Goal: Task Accomplishment & Management: Manage account settings

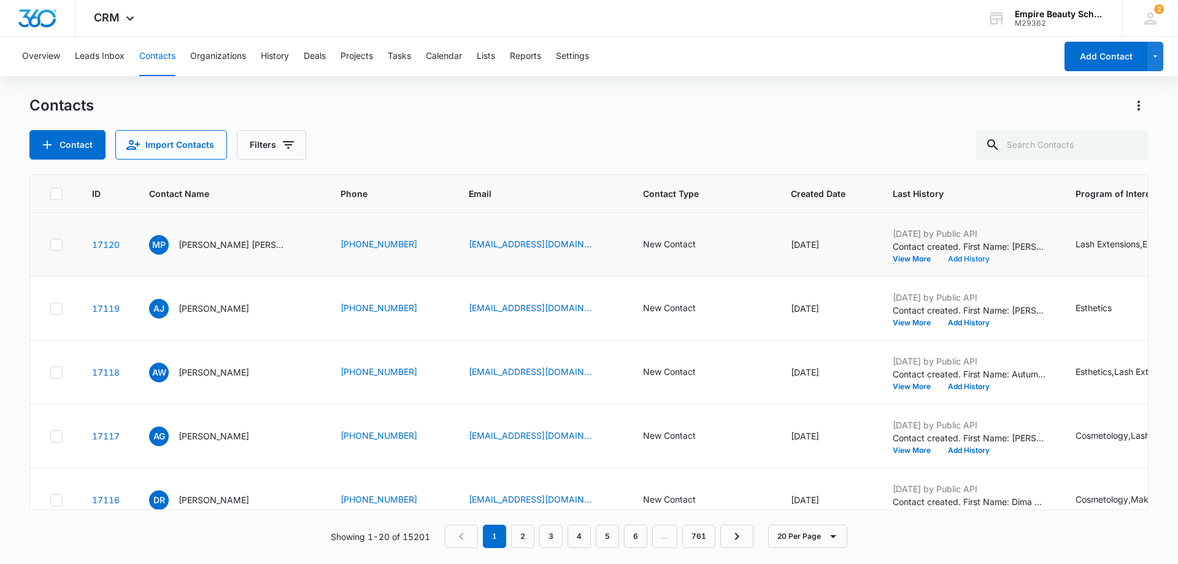
click at [939, 256] on button "Add History" at bounding box center [968, 258] width 59 height 7
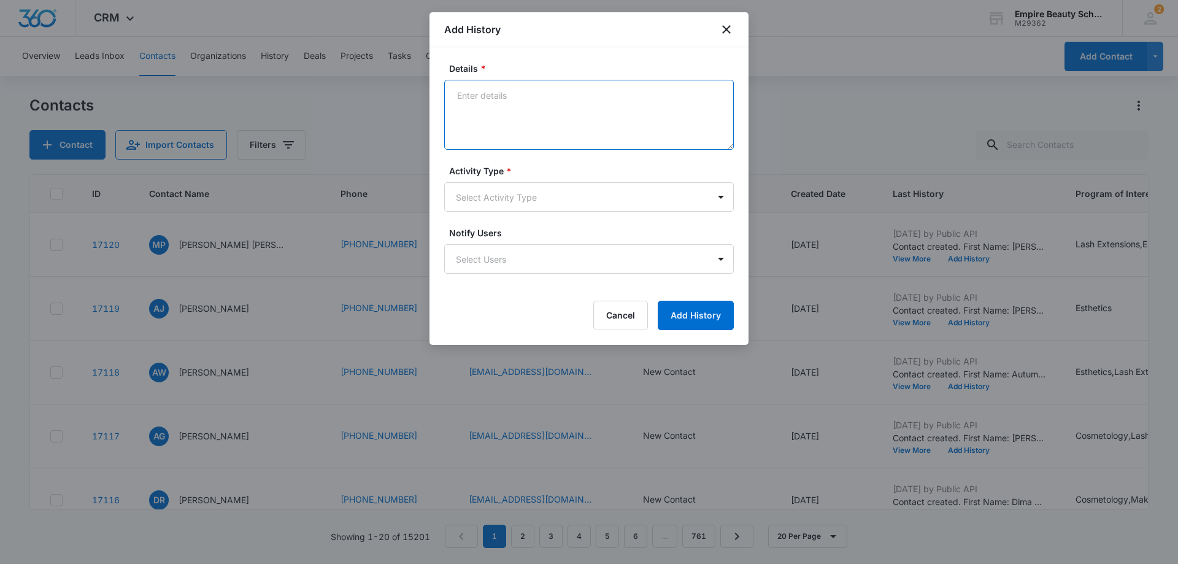
click at [624, 100] on textarea "Details *" at bounding box center [589, 115] width 290 height 70
type textarea "Left voicemail about coming in to see the campus."
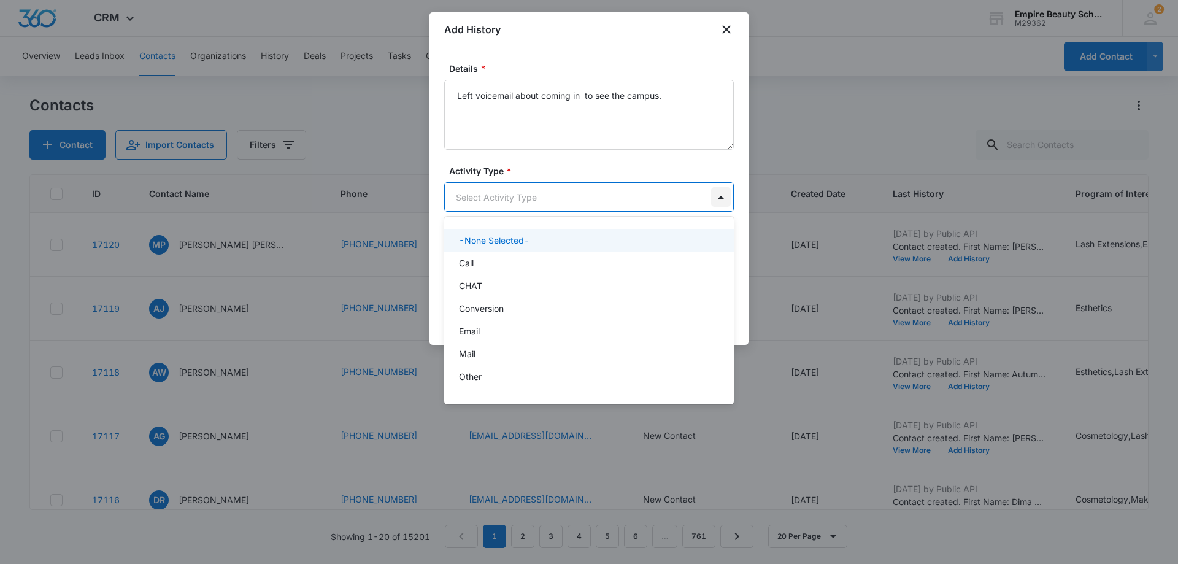
click at [723, 199] on body "CRM Apps Forms CRM Email Shop Payments POS Files Brand Settings AI Assistant Em…" at bounding box center [589, 282] width 1178 height 564
click at [484, 260] on div "Call" at bounding box center [588, 262] width 258 height 13
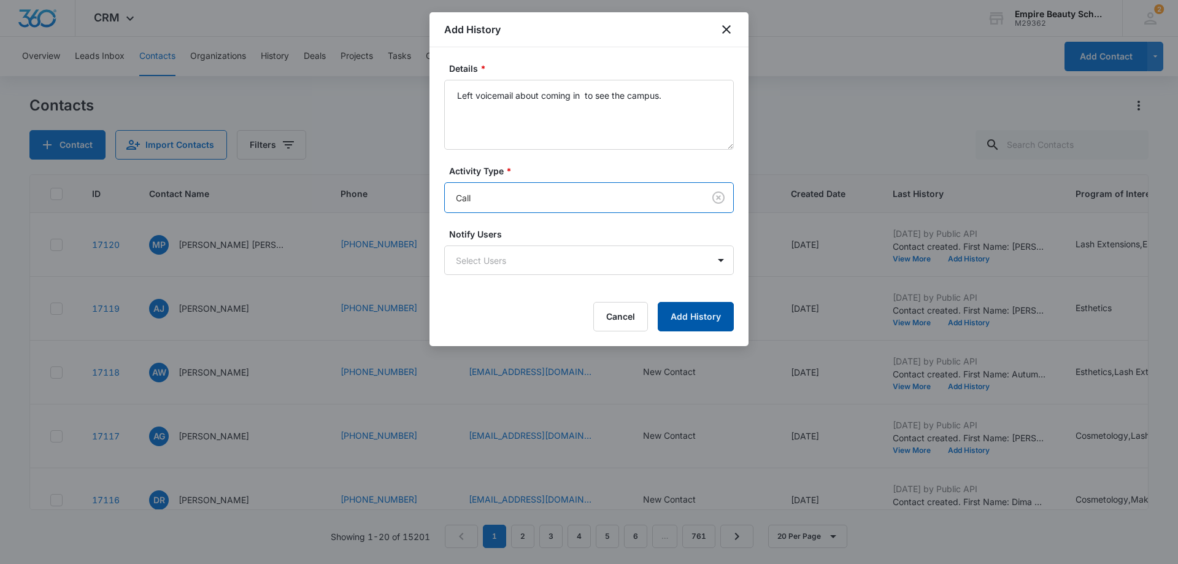
click at [704, 321] on button "Add History" at bounding box center [696, 316] width 76 height 29
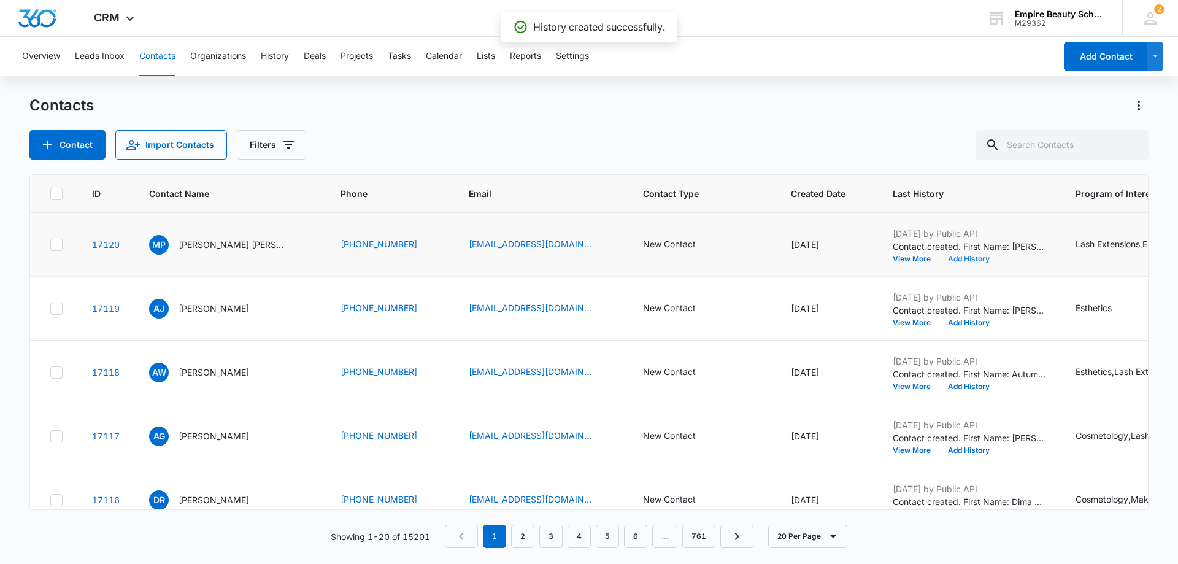
click at [942, 260] on button "Add History" at bounding box center [968, 258] width 59 height 7
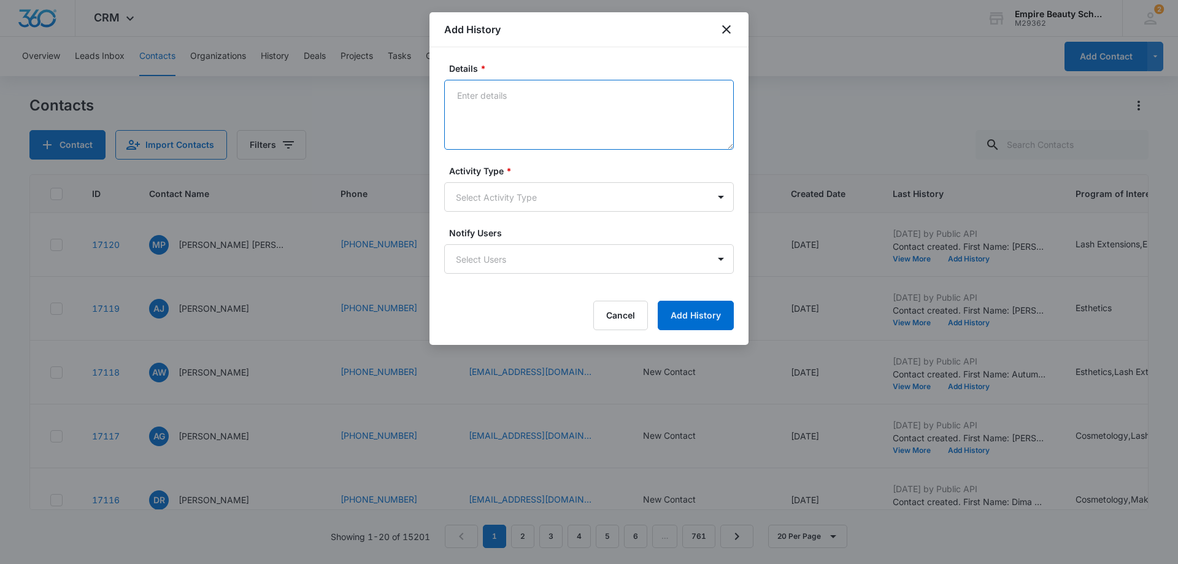
click at [568, 98] on textarea "Details *" at bounding box center [589, 115] width 290 height 70
type textarea "Texted script about upcoming classes in both esthetics and cos."
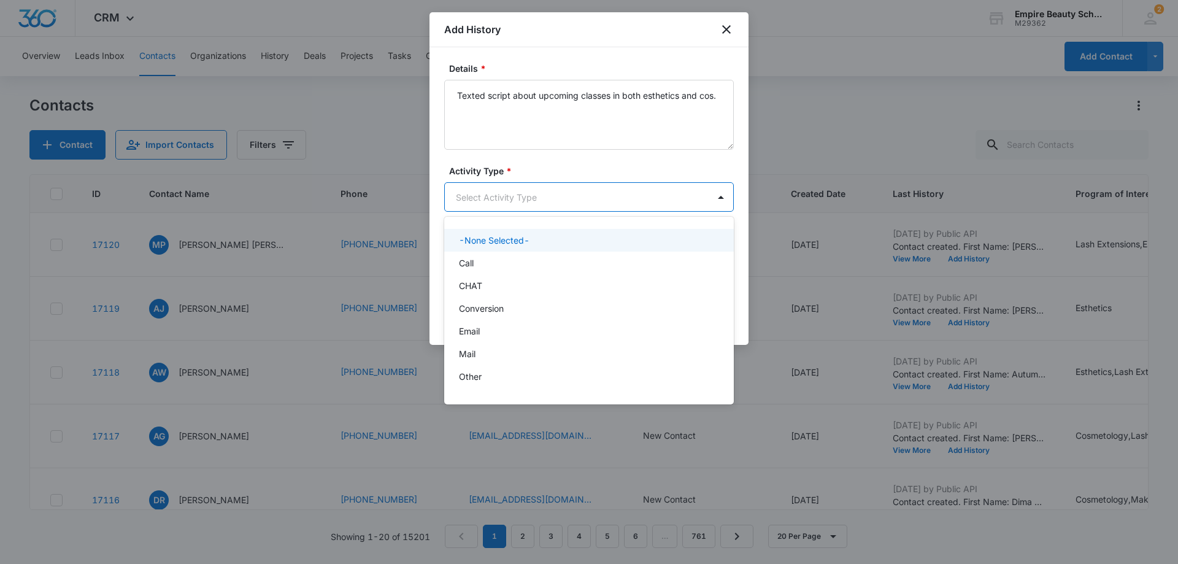
click at [709, 202] on body "CRM Apps Forms CRM Email Shop Payments POS Files Brand Settings AI Assistant Em…" at bounding box center [589, 282] width 1178 height 564
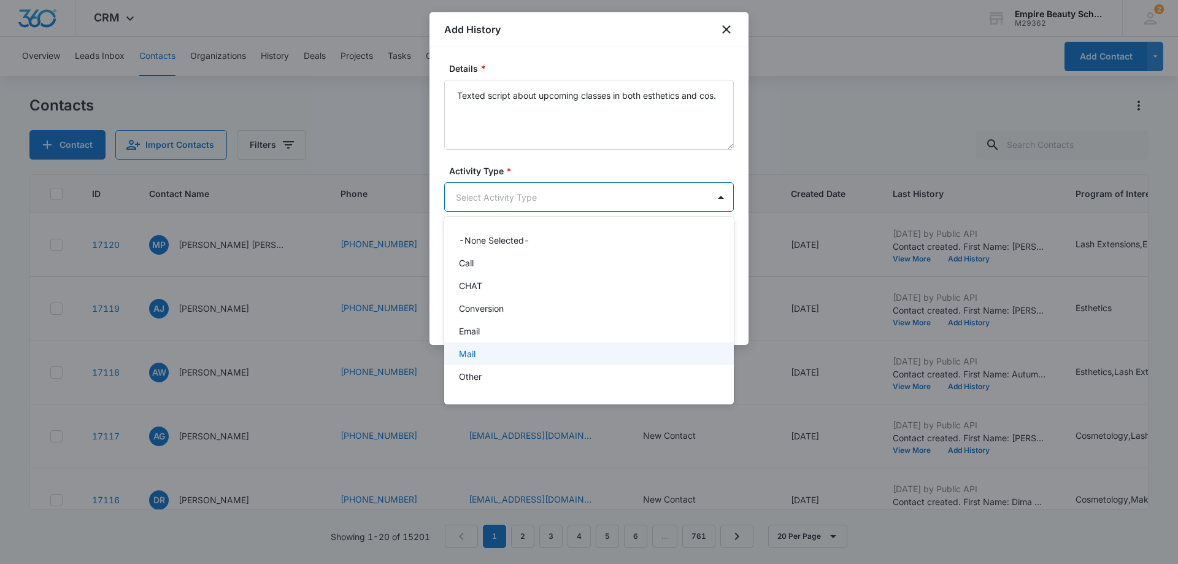
scroll to position [64, 0]
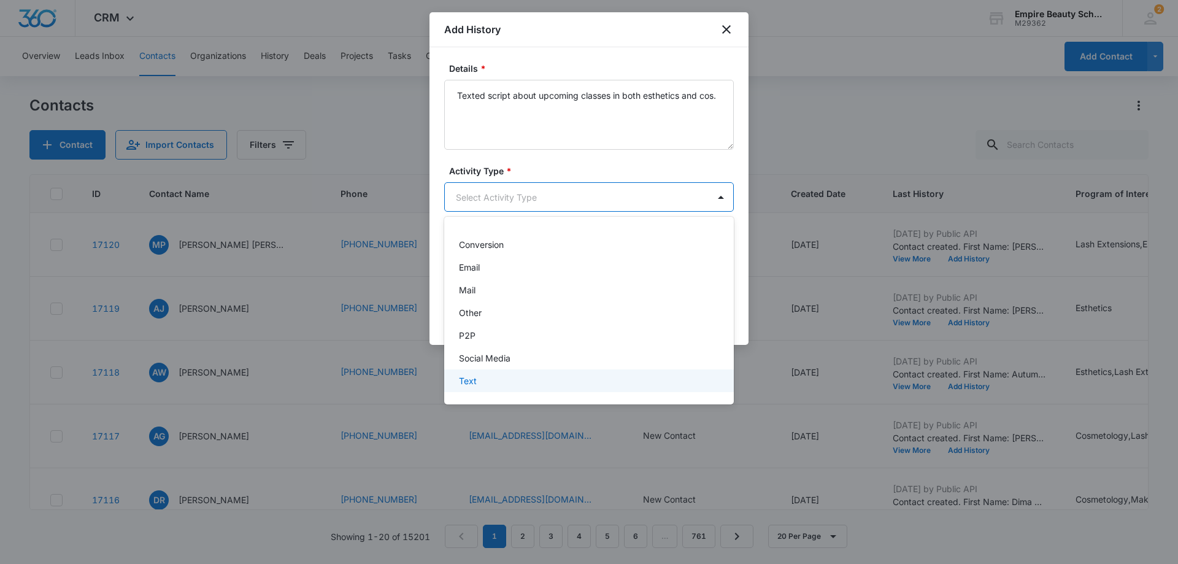
click at [499, 389] on div "Text" at bounding box center [589, 380] width 290 height 23
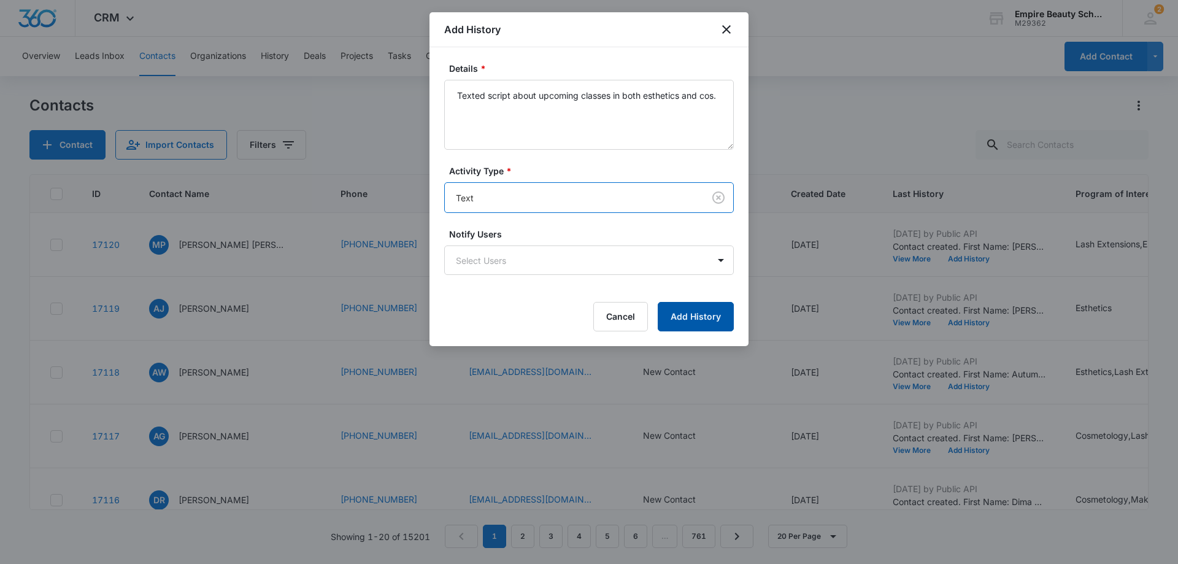
click at [689, 314] on button "Add History" at bounding box center [696, 316] width 76 height 29
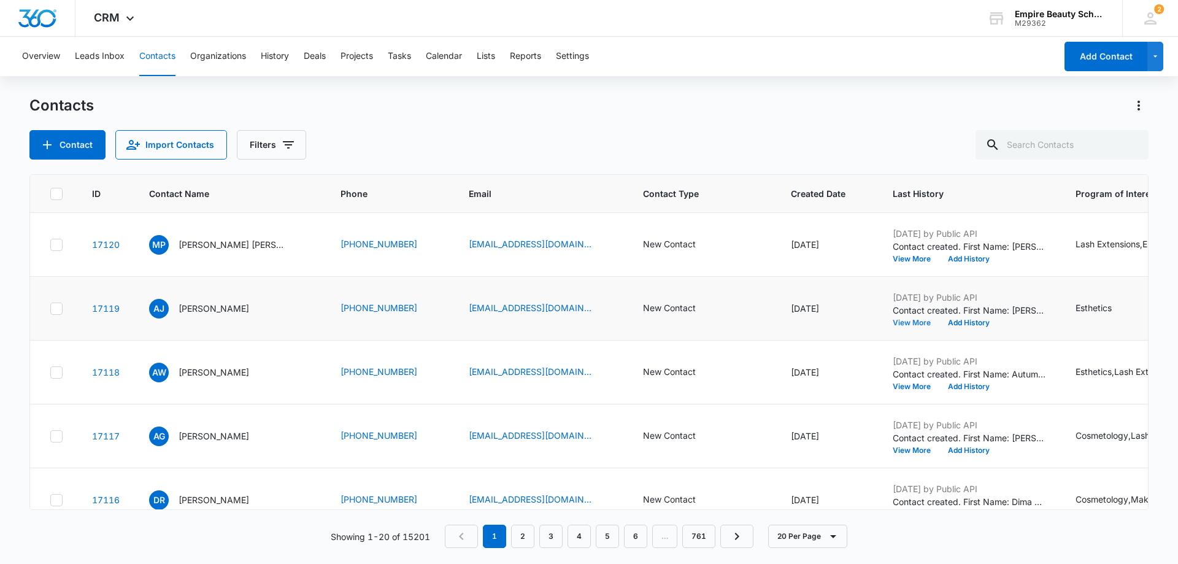
click at [893, 323] on button "View More" at bounding box center [916, 322] width 47 height 7
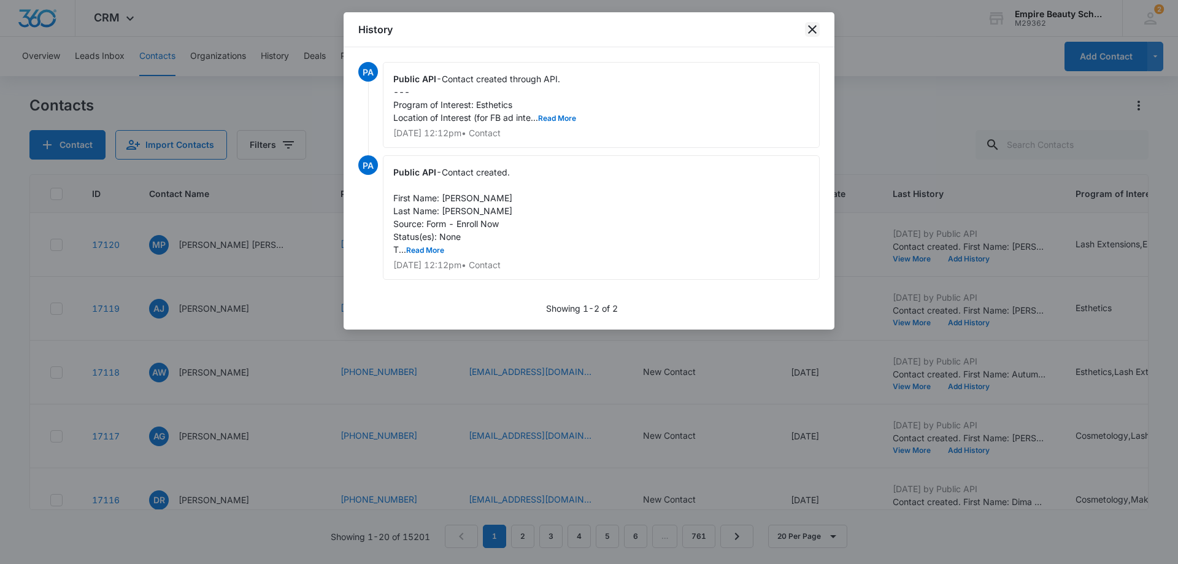
click at [812, 27] on icon "close" at bounding box center [812, 29] width 15 height 15
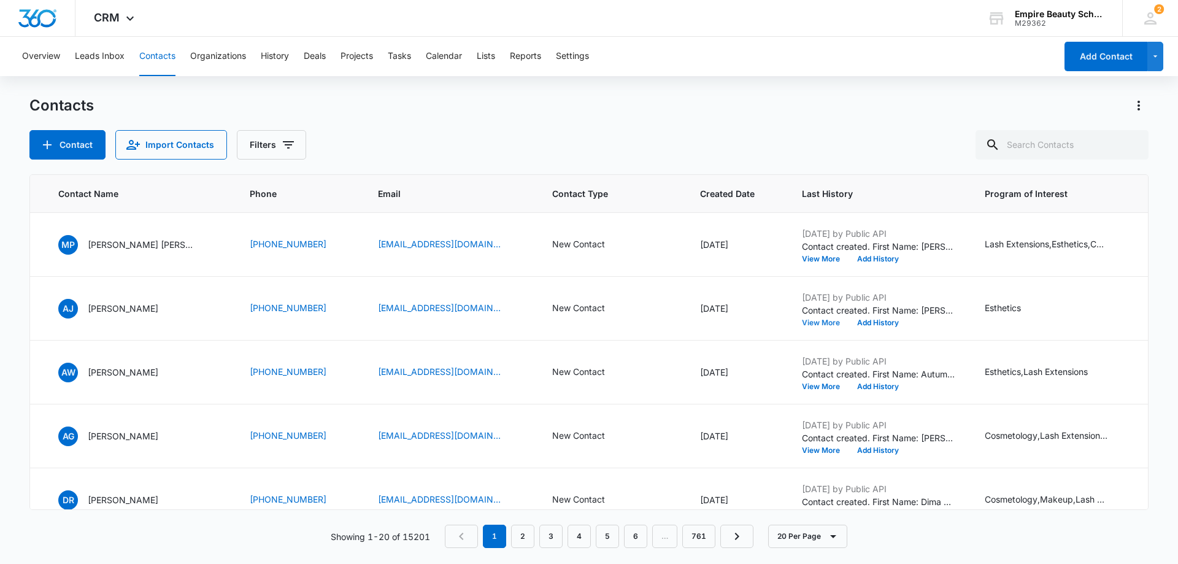
scroll to position [0, 129]
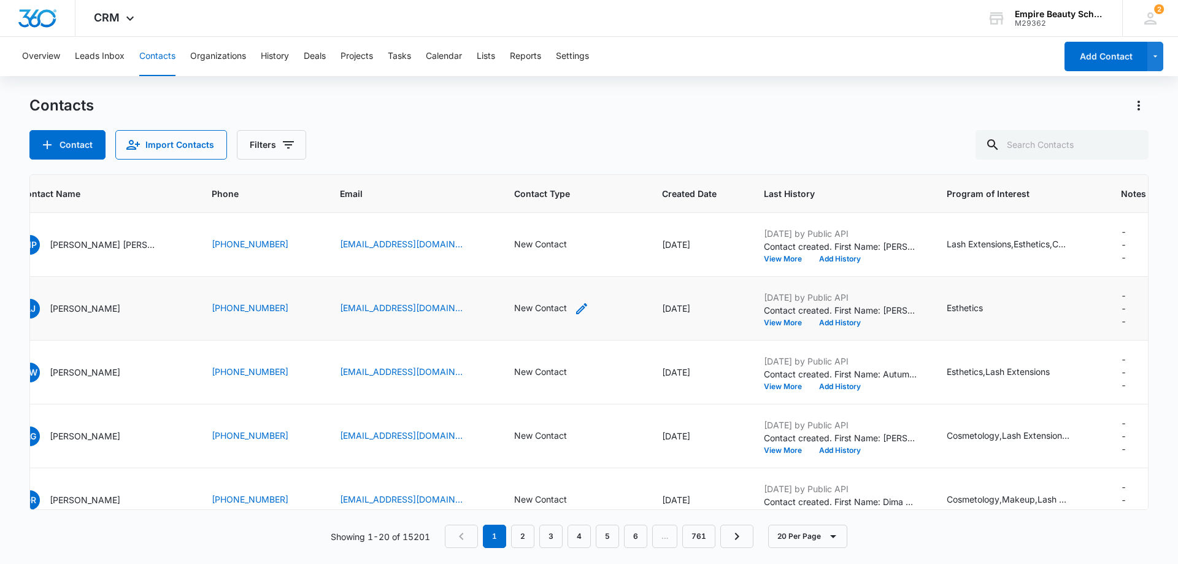
click at [574, 306] on icon "Contact Type - New Contact - Select to Edit Field" at bounding box center [581, 308] width 15 height 15
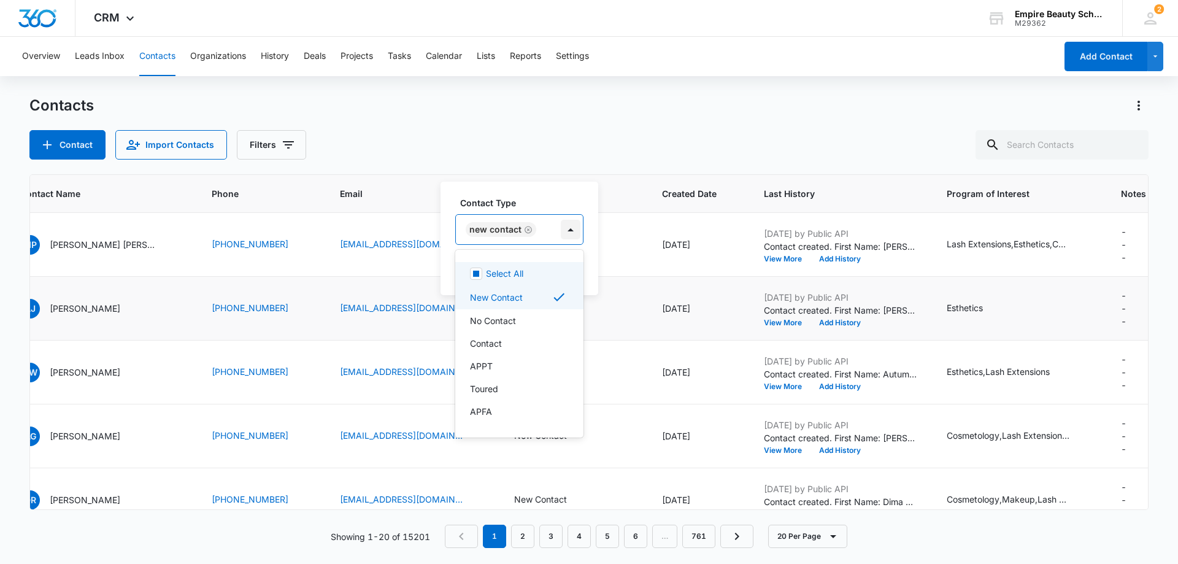
click at [571, 226] on div at bounding box center [571, 230] width 20 height 20
click at [488, 365] on p "APPT" at bounding box center [481, 366] width 23 height 13
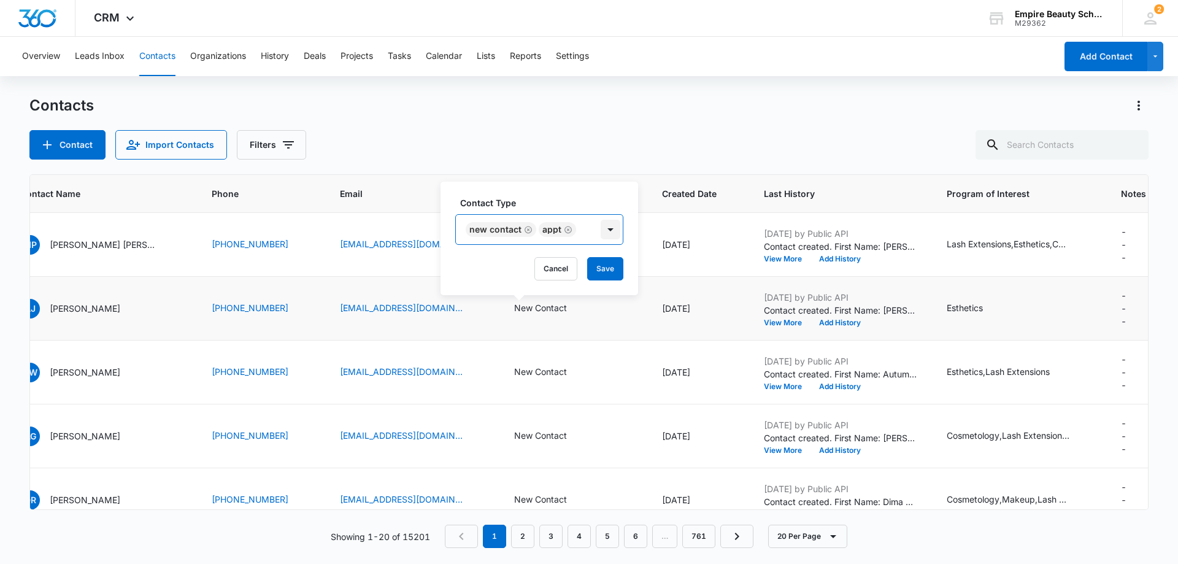
click at [610, 231] on div at bounding box center [611, 230] width 20 height 20
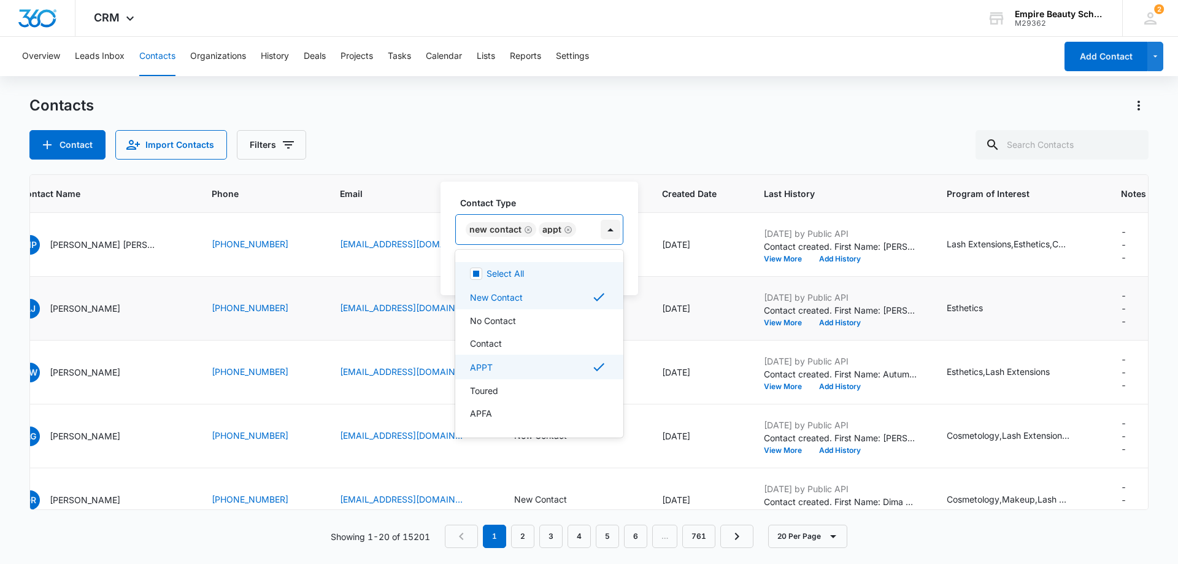
click at [606, 230] on div at bounding box center [611, 230] width 20 height 20
click at [512, 343] on div "Contact" at bounding box center [538, 343] width 136 height 13
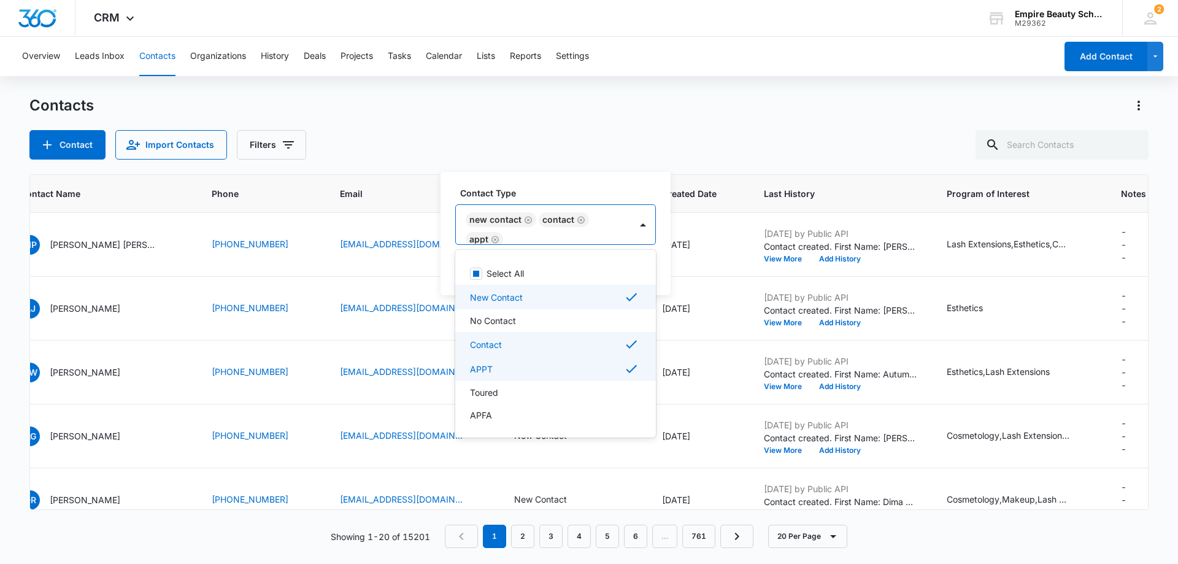
click at [590, 160] on div "Contacts Contact Import Contacts Filters ID Contact Name Phone Email Contact Ty…" at bounding box center [588, 329] width 1119 height 467
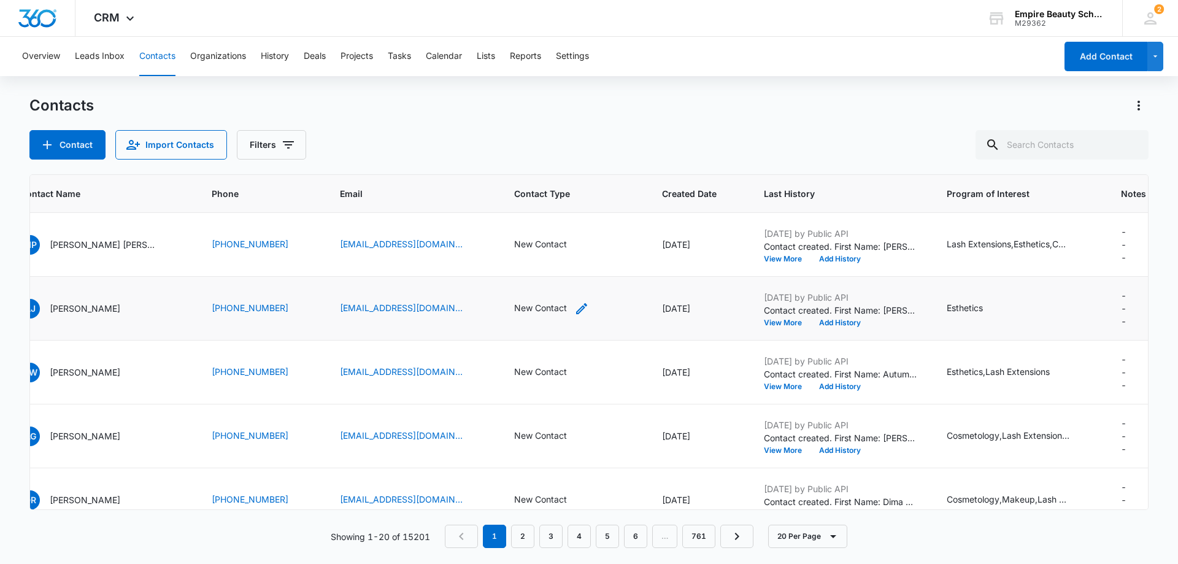
click at [574, 311] on icon "Contact Type - New Contact - Select to Edit Field" at bounding box center [581, 308] width 15 height 15
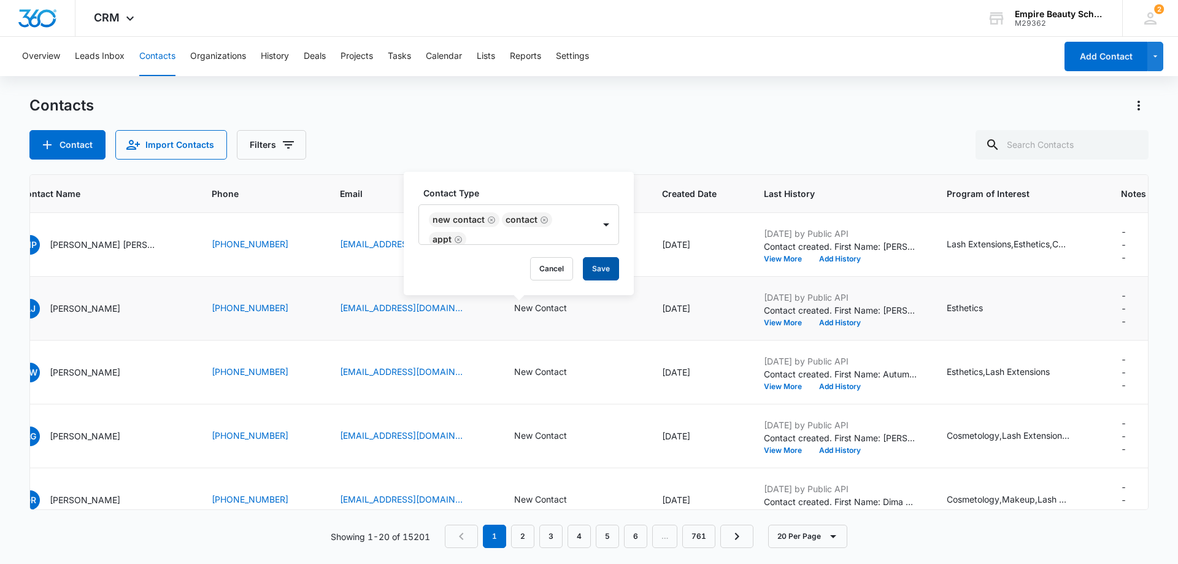
click at [593, 264] on button "Save" at bounding box center [601, 268] width 36 height 23
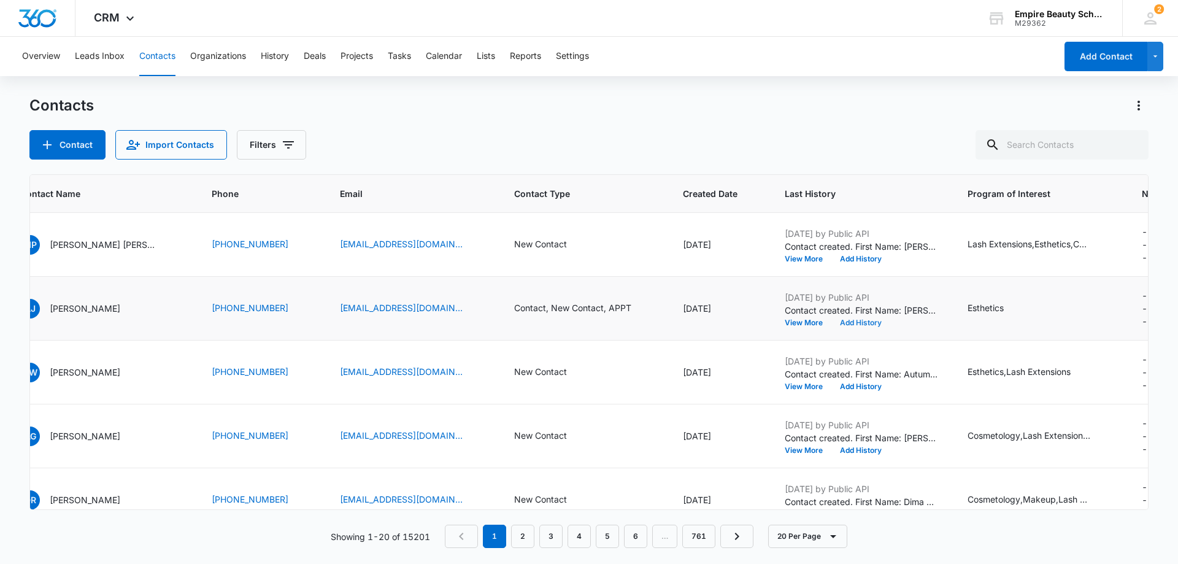
click at [831, 324] on button "Add History" at bounding box center [860, 322] width 59 height 7
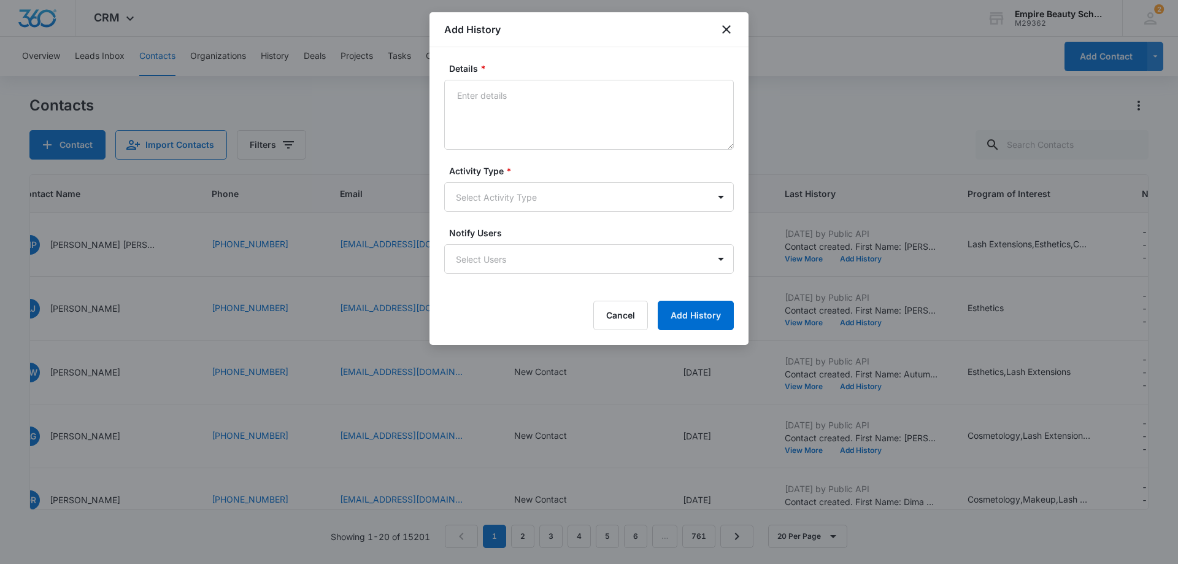
click at [360, 264] on div at bounding box center [589, 282] width 1178 height 564
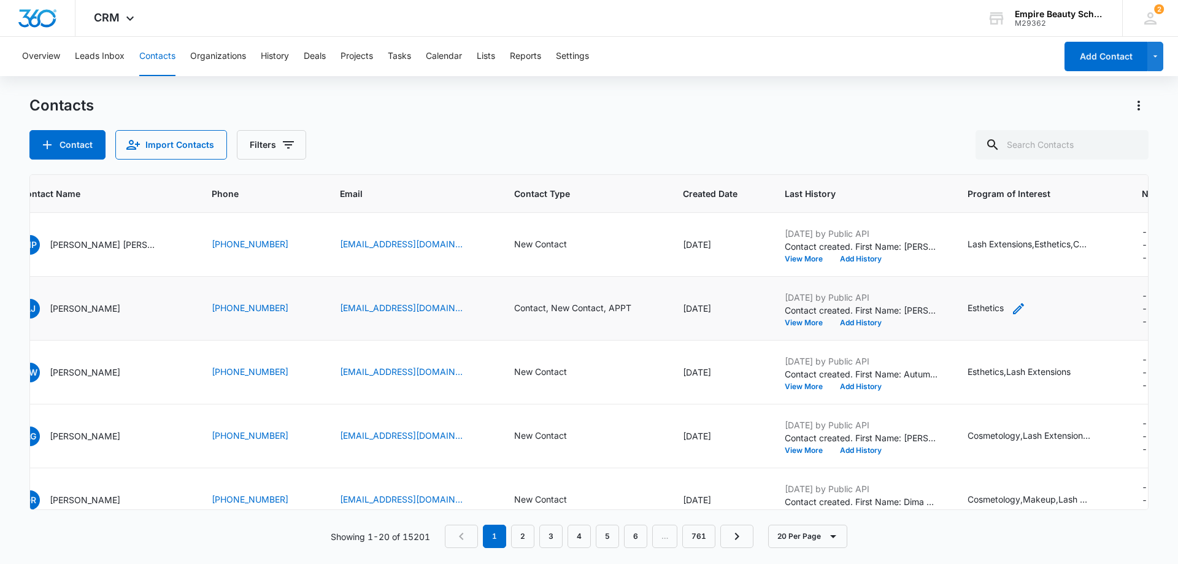
click at [1011, 308] on icon "Program of Interest - Esthetics - Select to Edit Field" at bounding box center [1018, 308] width 15 height 15
click at [1142, 303] on div "---" at bounding box center [1146, 308] width 9 height 39
click at [963, 340] on div "Cancel Save" at bounding box center [1012, 345] width 145 height 23
click at [831, 320] on button "Add History" at bounding box center [860, 322] width 59 height 7
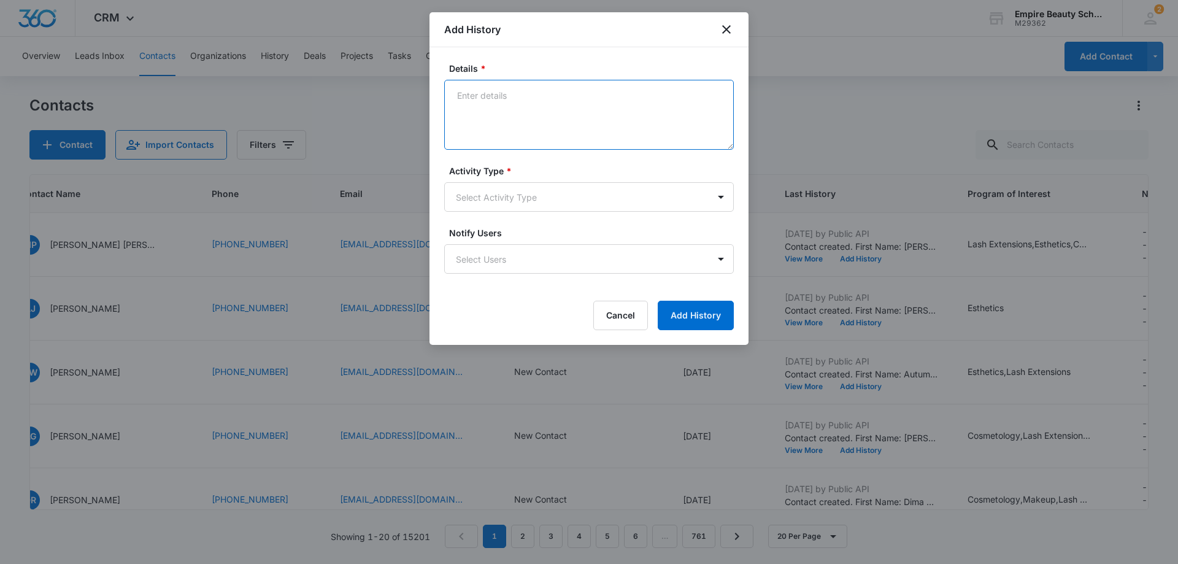
click at [532, 106] on textarea "Details *" at bounding box center [589, 115] width 290 height 70
type textarea "Graduated from [GEOGRAPHIC_DATA], so she is much closer to the [GEOGRAPHIC_DATA…"
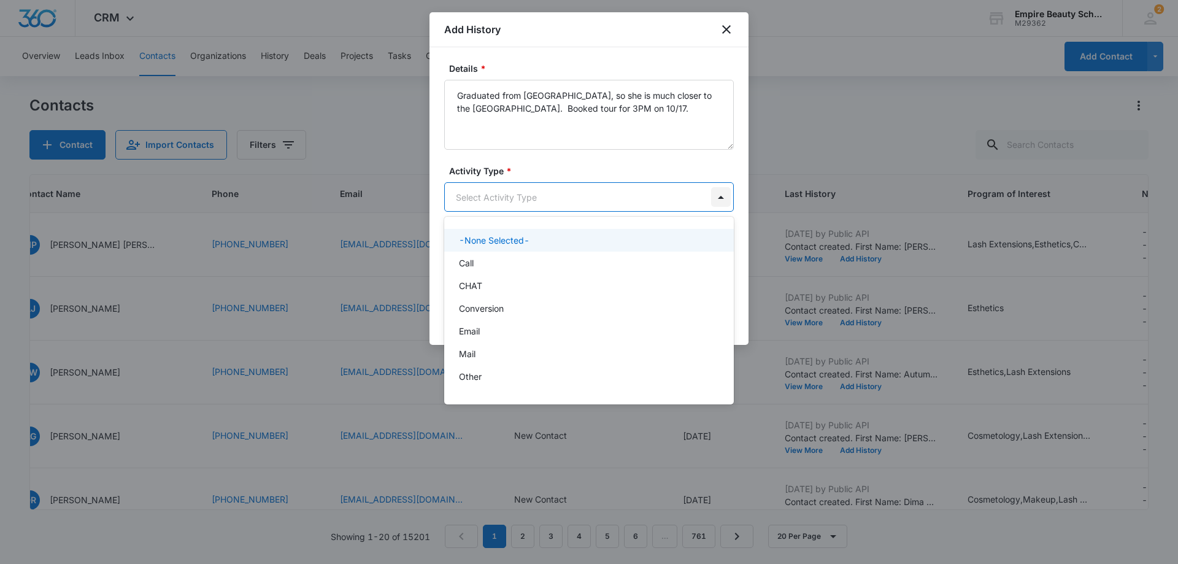
click at [713, 193] on body "CRM Apps Forms CRM Email Shop Payments POS Files Brand Settings AI Assistant Em…" at bounding box center [589, 282] width 1178 height 564
click at [475, 261] on div "Call" at bounding box center [588, 262] width 258 height 13
click at [723, 195] on body "CRM Apps Forms CRM Email Shop Payments POS Files Brand Settings AI Assistant Em…" at bounding box center [589, 282] width 1178 height 564
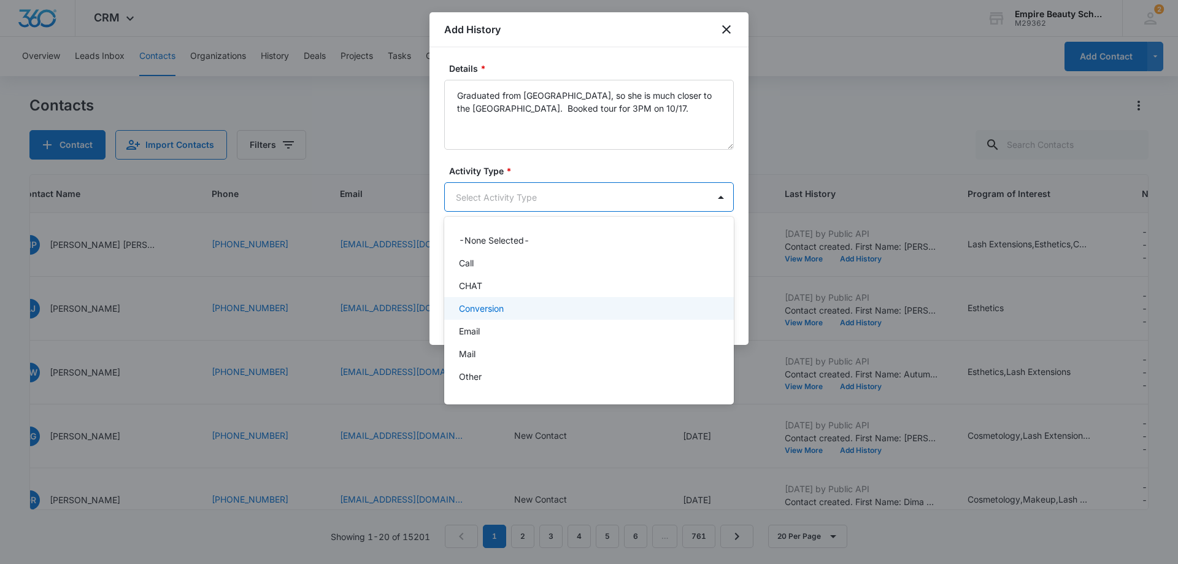
click at [512, 310] on div "Conversion" at bounding box center [588, 308] width 258 height 13
click at [659, 197] on body "CRM Apps Forms CRM Email Shop Payments POS Files Brand Settings AI Assistant Em…" at bounding box center [589, 282] width 1178 height 564
click at [485, 269] on div "Call" at bounding box center [588, 264] width 258 height 13
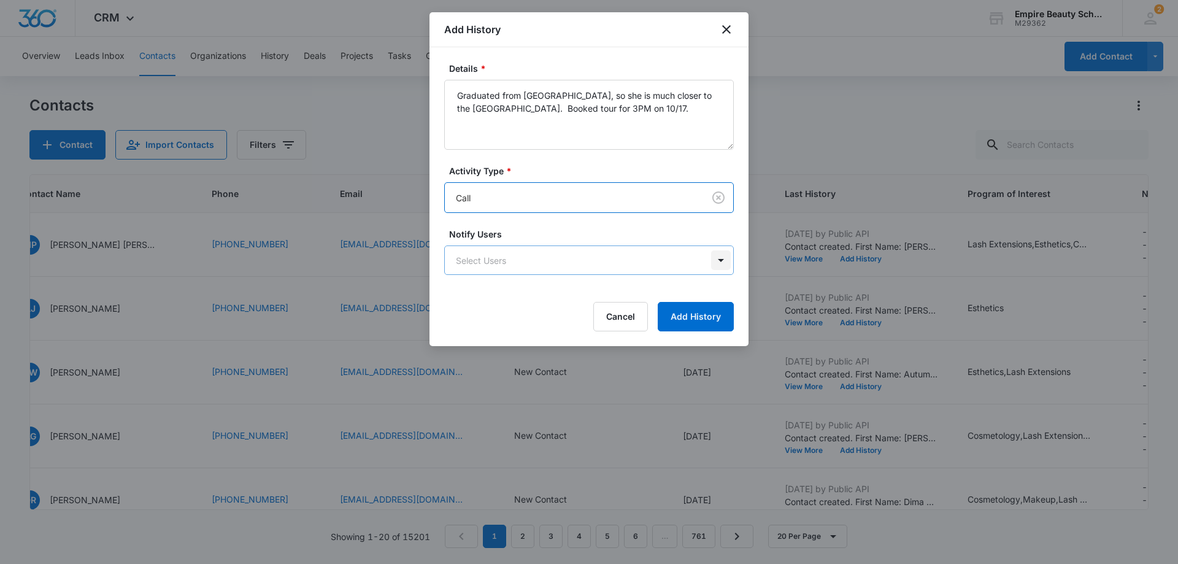
click at [722, 262] on body "CRM Apps Forms CRM Email Shop Payments POS Files Brand Settings AI Assistant Em…" at bounding box center [589, 282] width 1178 height 564
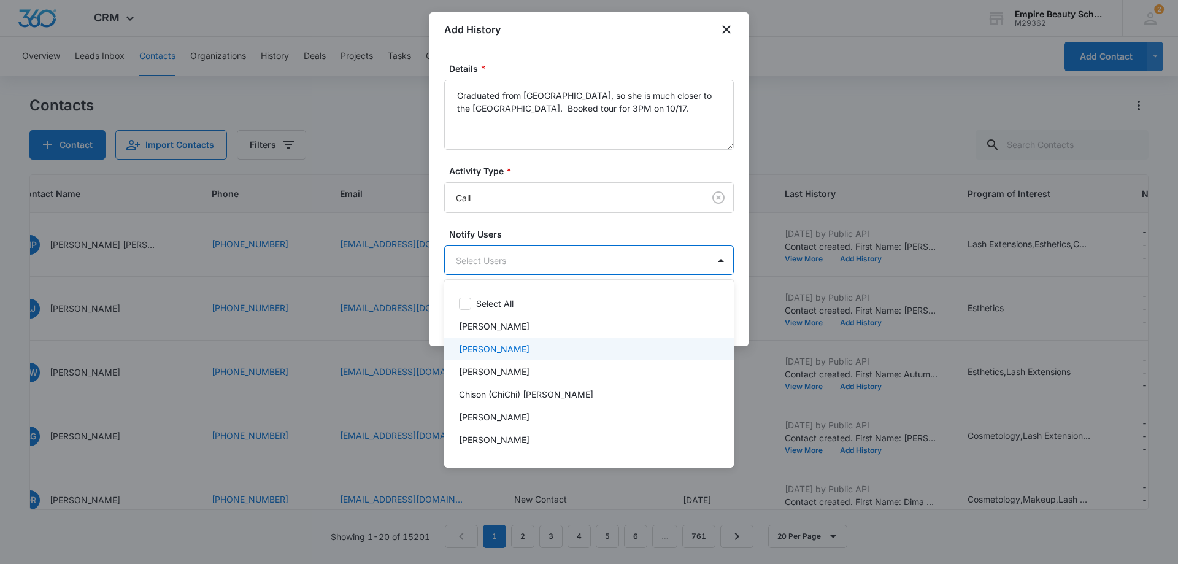
click at [536, 348] on div "[PERSON_NAME]" at bounding box center [588, 348] width 258 height 13
click at [694, 264] on div at bounding box center [589, 282] width 1178 height 564
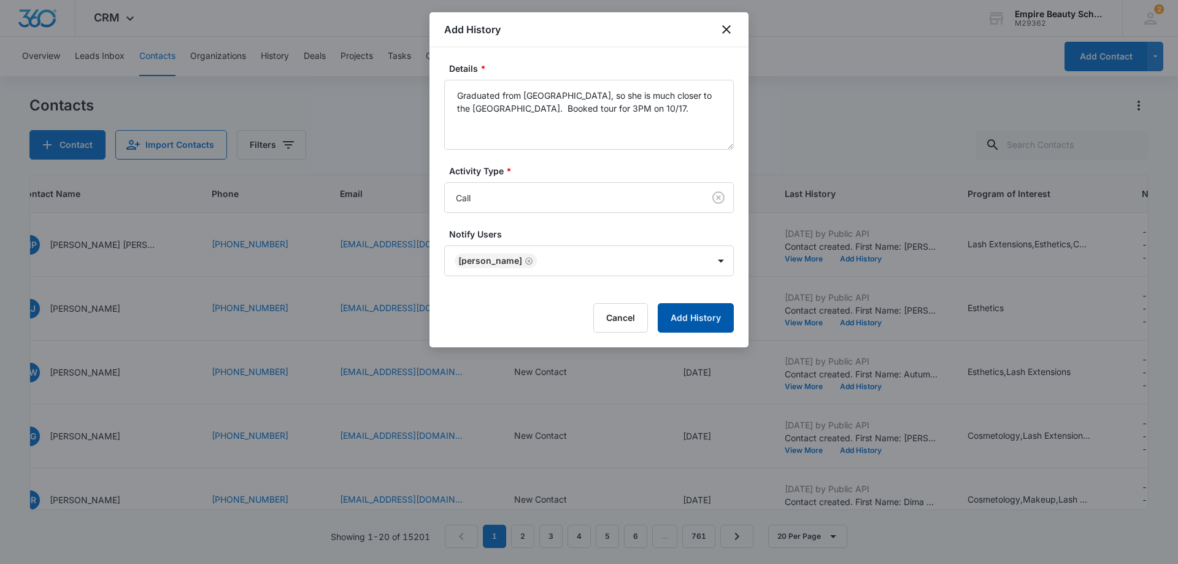
click at [705, 317] on button "Add History" at bounding box center [696, 317] width 76 height 29
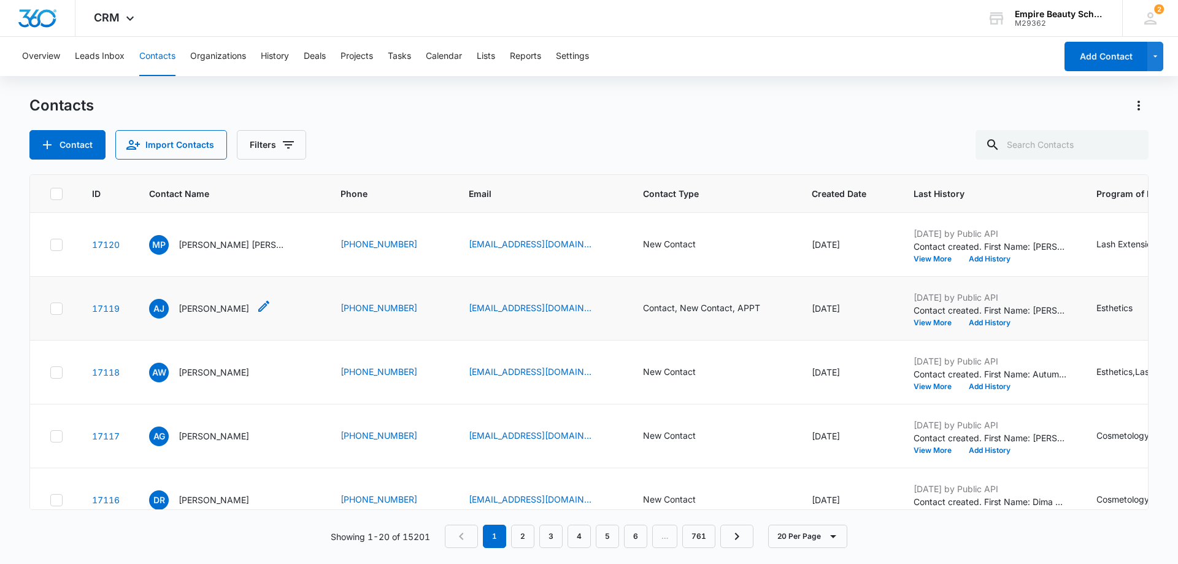
click at [214, 308] on p "[PERSON_NAME]" at bounding box center [214, 308] width 71 height 13
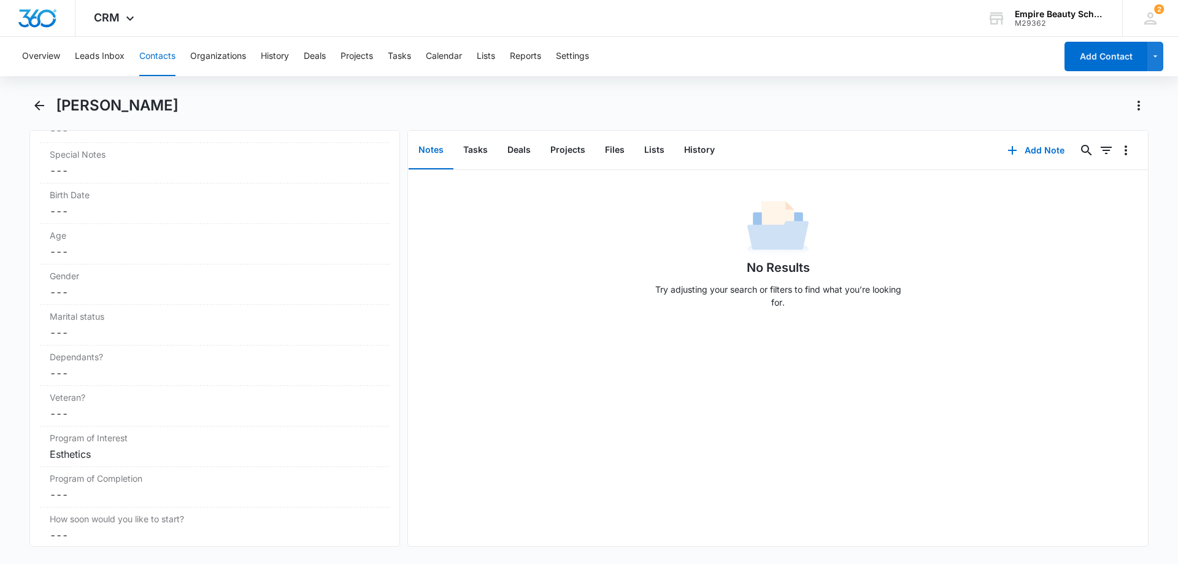
scroll to position [1430, 0]
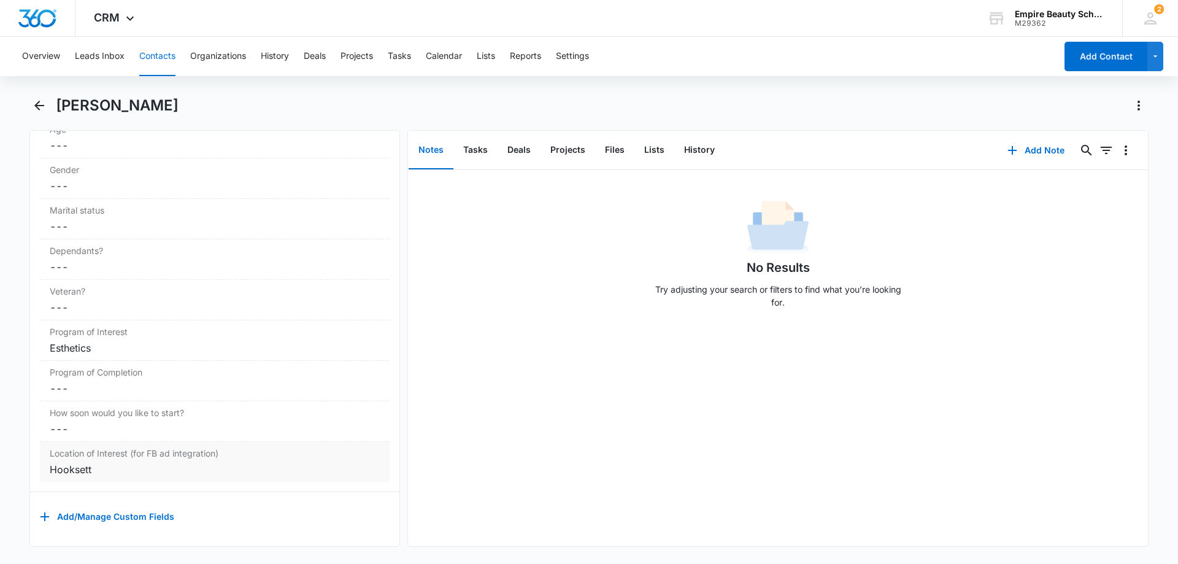
click at [83, 462] on div "Hooksett" at bounding box center [215, 469] width 330 height 15
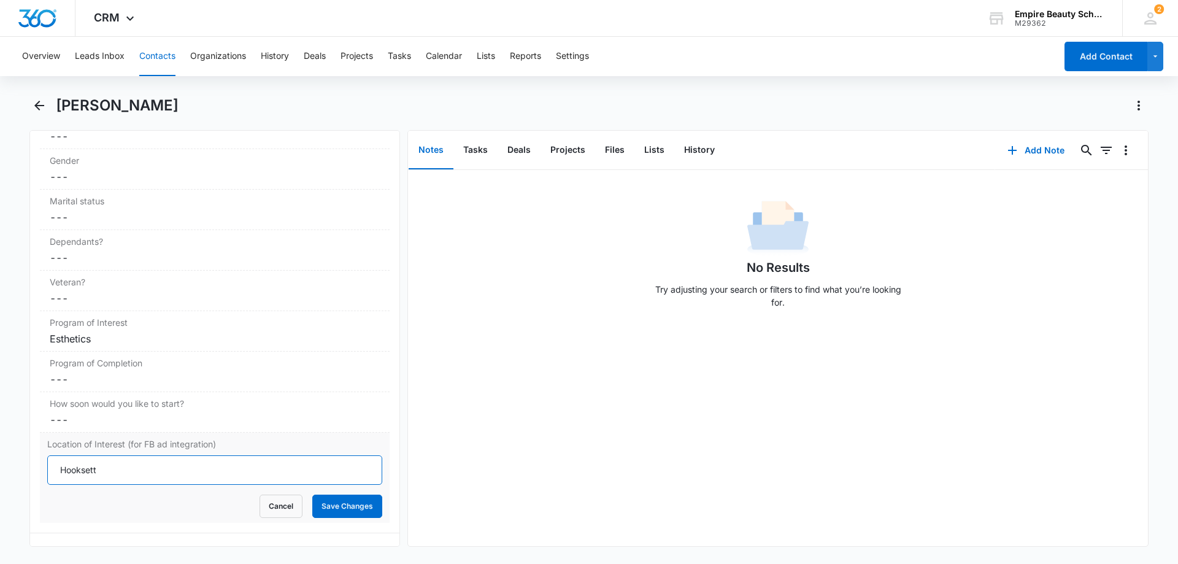
click at [167, 473] on input "Hooksett" at bounding box center [214, 469] width 335 height 29
click at [351, 506] on button "Save Changes" at bounding box center [347, 505] width 70 height 23
